Goal: Transaction & Acquisition: Purchase product/service

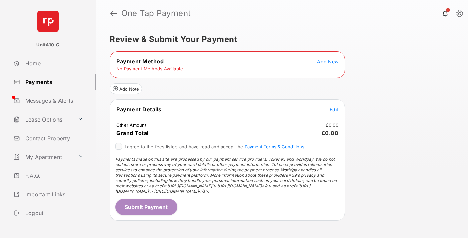
click at [328, 62] on span "Add New" at bounding box center [327, 62] width 21 height 6
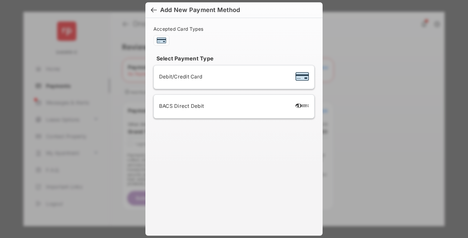
click at [179, 77] on span "Debit/Credit Card" at bounding box center [180, 77] width 43 height 6
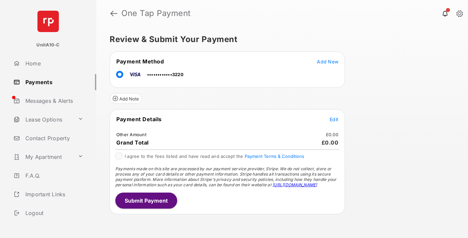
click at [334, 119] on span "Edit" at bounding box center [334, 120] width 9 height 6
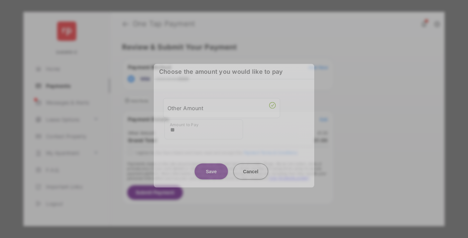
type input "**"
click at [211, 170] on button "Save" at bounding box center [211, 171] width 33 height 16
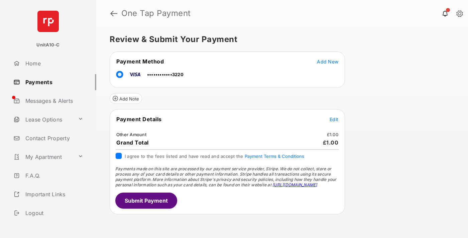
click at [146, 201] on button "Submit Payment" at bounding box center [146, 201] width 62 height 16
